Goal: Find specific page/section: Find specific page/section

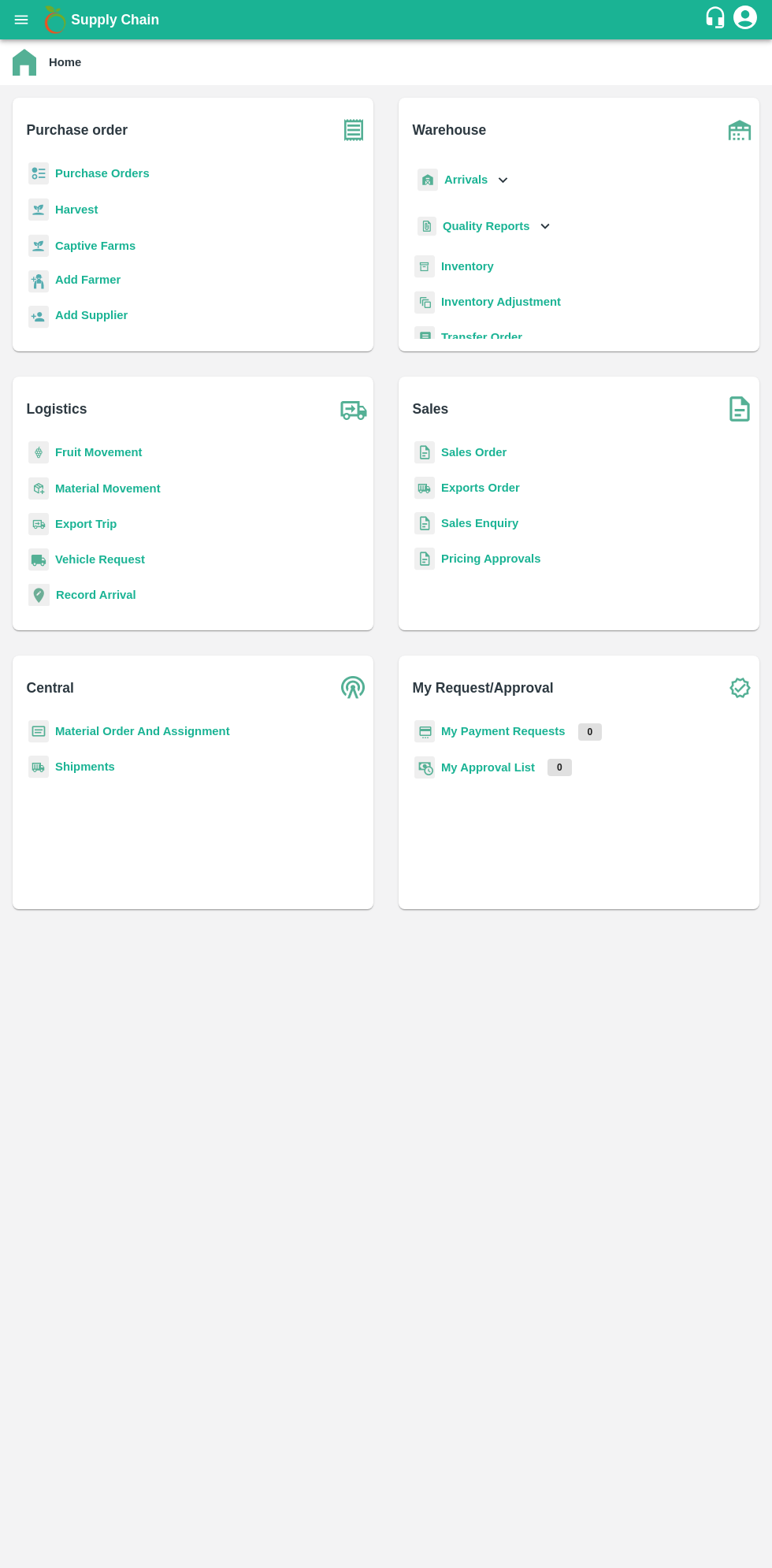
click at [27, 25] on icon "open drawer" at bounding box center [21, 19] width 18 height 18
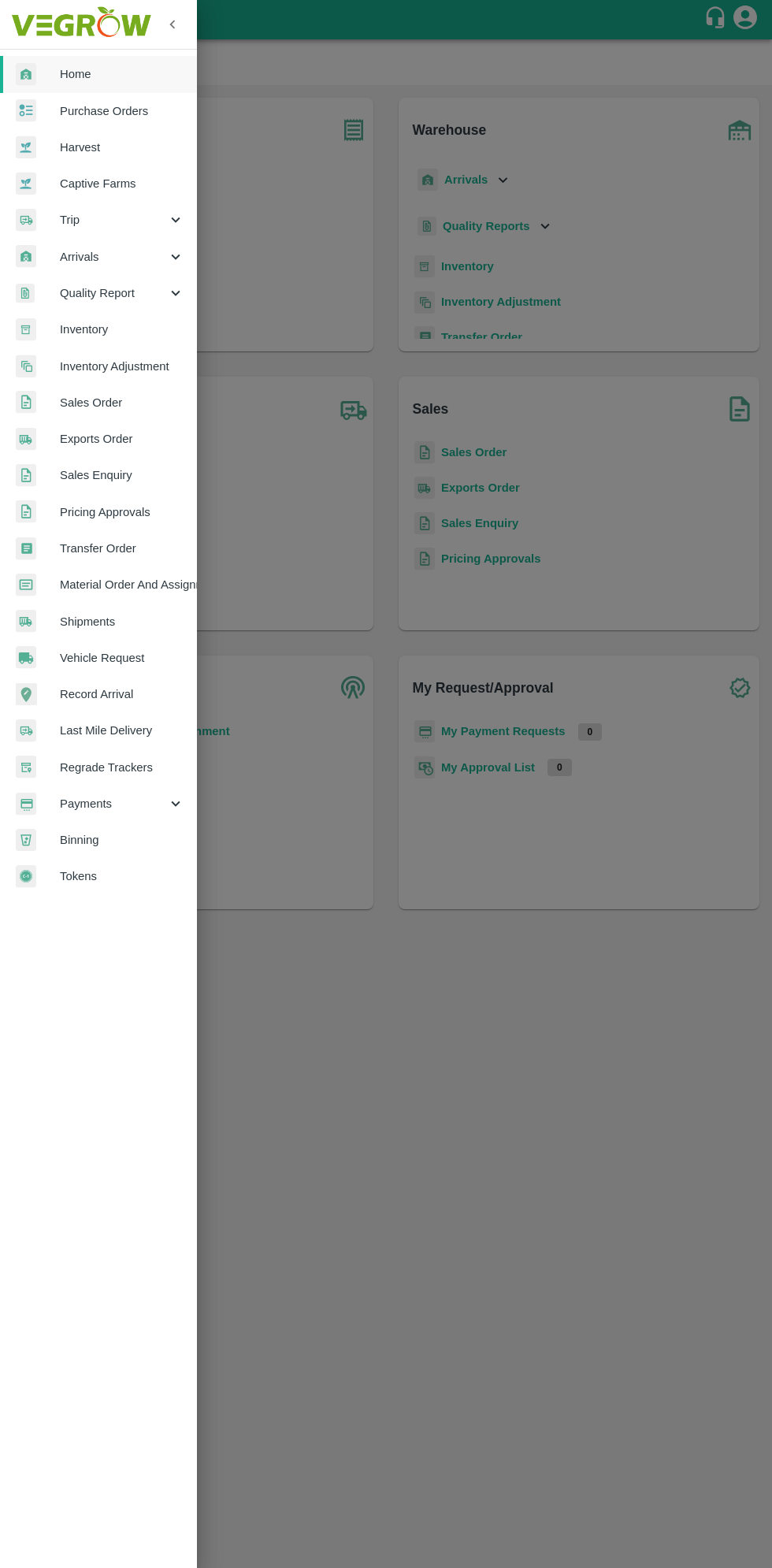
click at [89, 259] on span "Arrivals" at bounding box center [114, 257] width 108 height 18
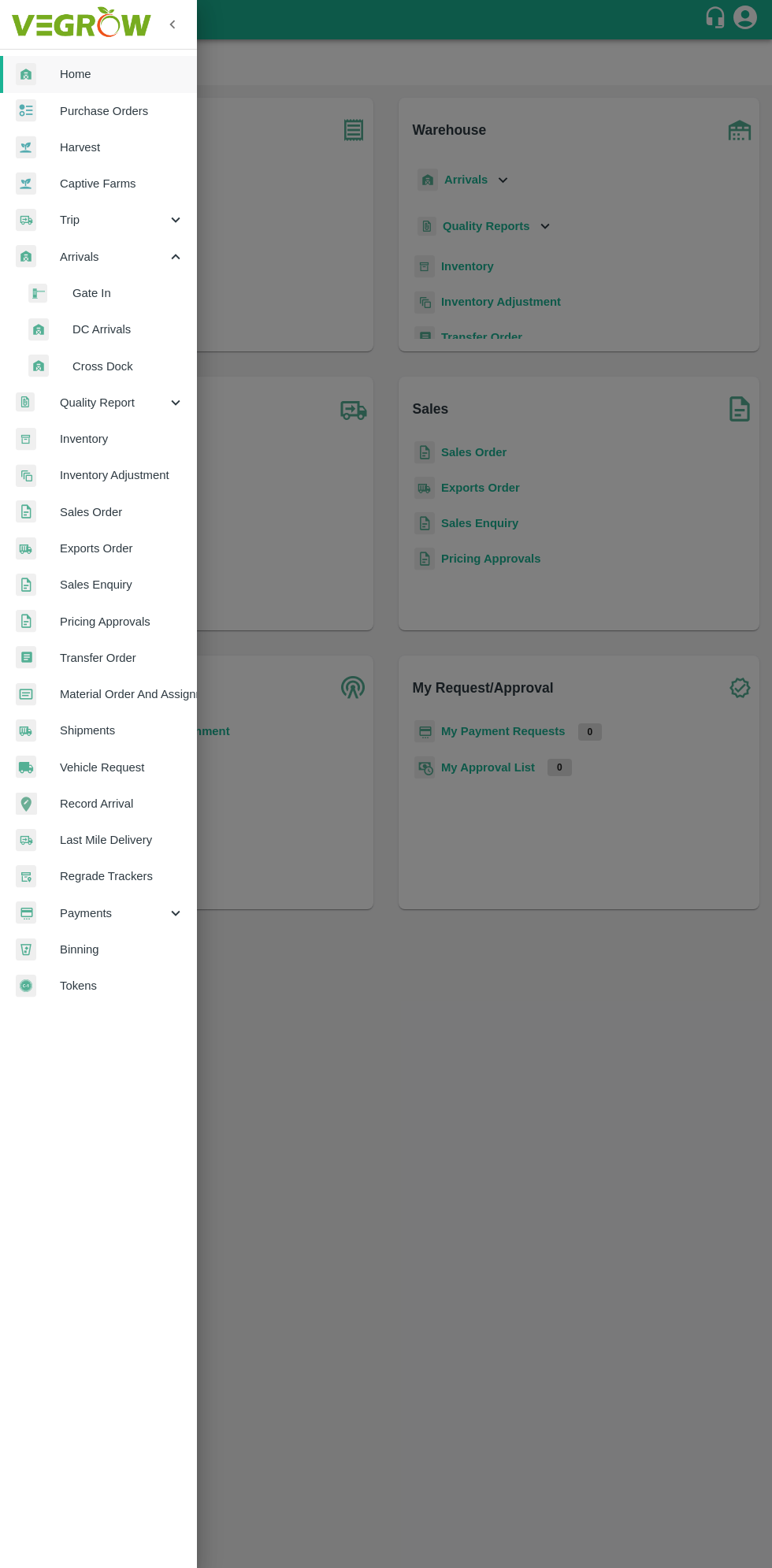
click at [101, 329] on span "DC Arrivals" at bounding box center [128, 329] width 112 height 18
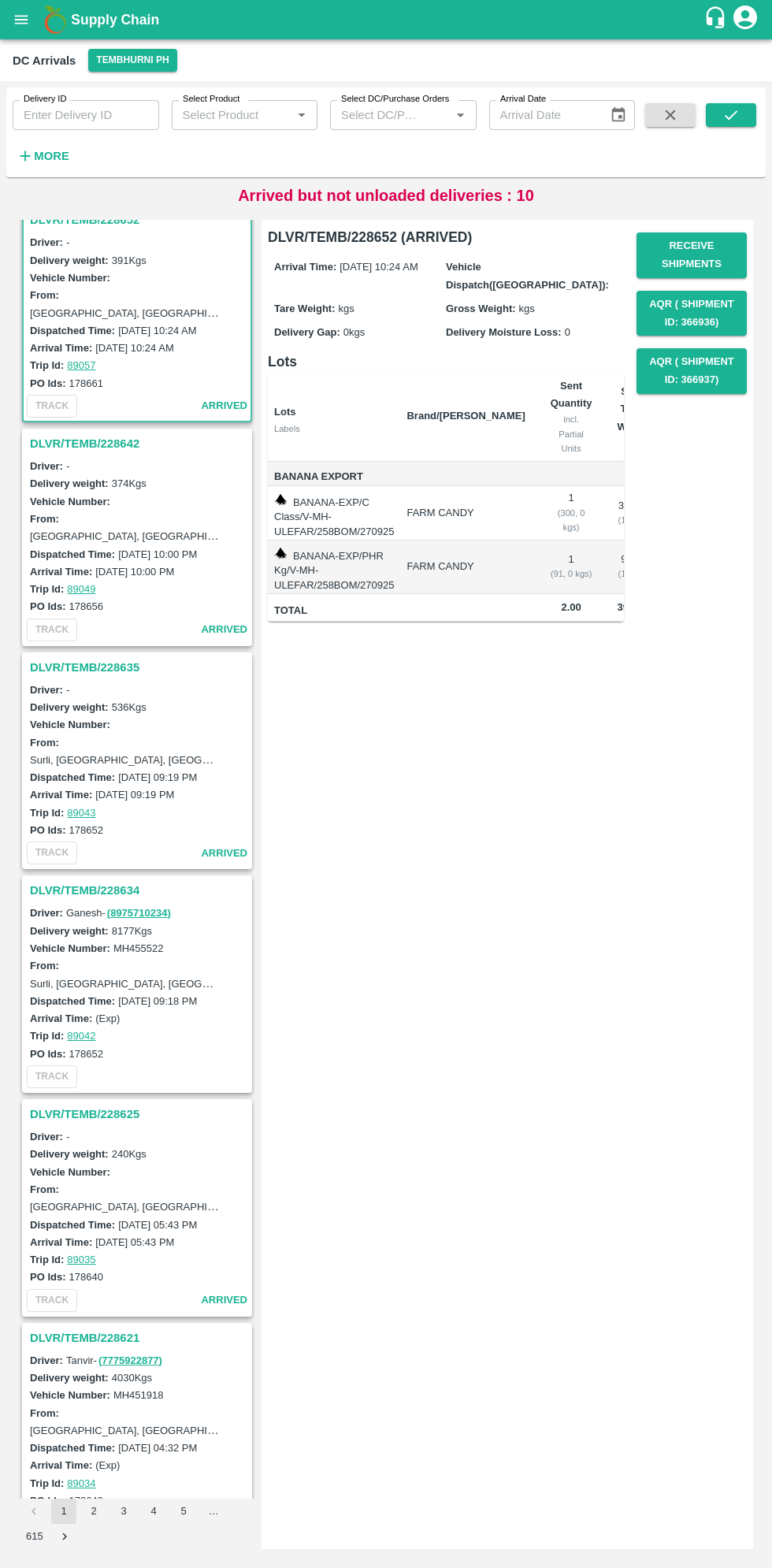
scroll to position [12, 0]
